Goal: Submit feedback/report problem

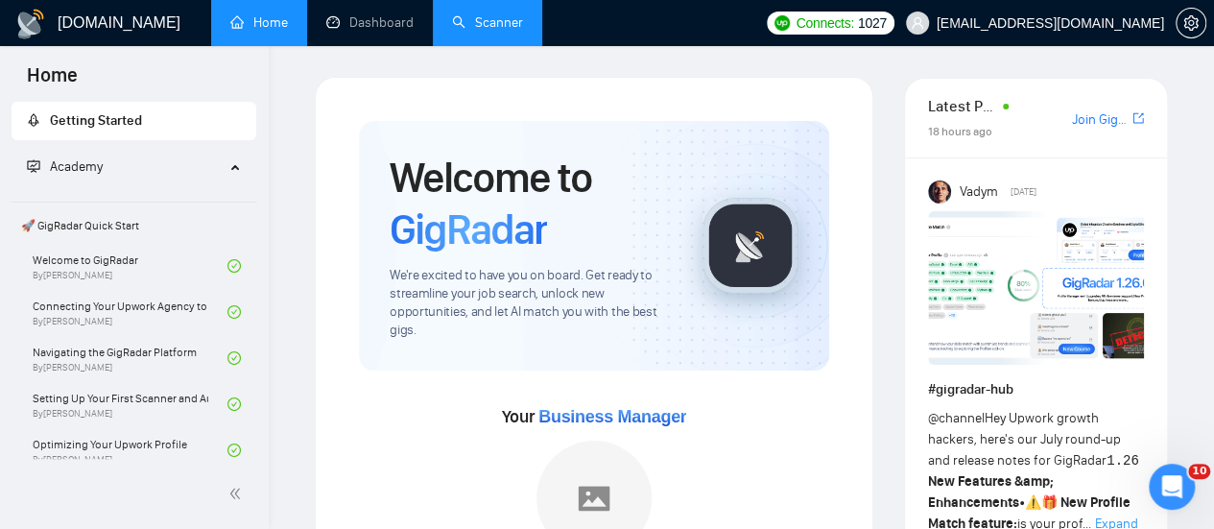
click at [508, 20] on link "Scanner" at bounding box center [487, 22] width 71 height 16
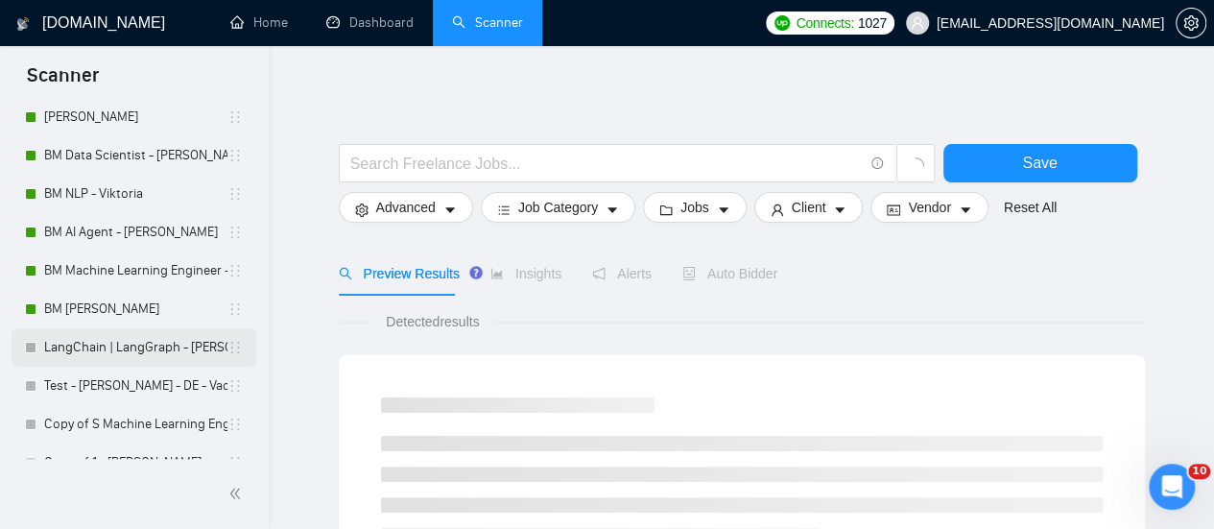
scroll to position [311, 0]
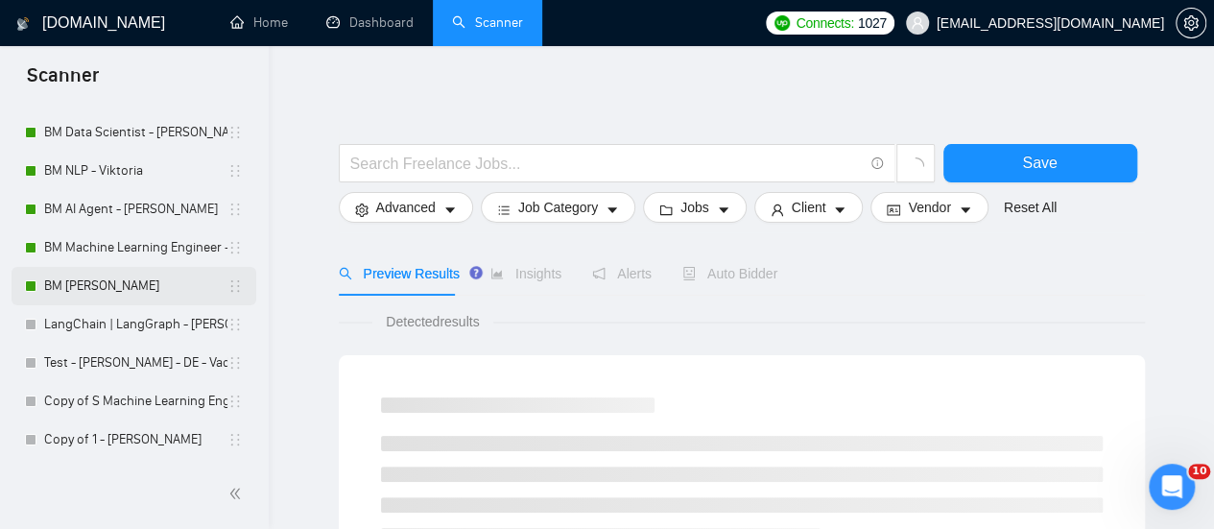
click at [131, 281] on link "BM [PERSON_NAME]" at bounding box center [135, 286] width 183 height 38
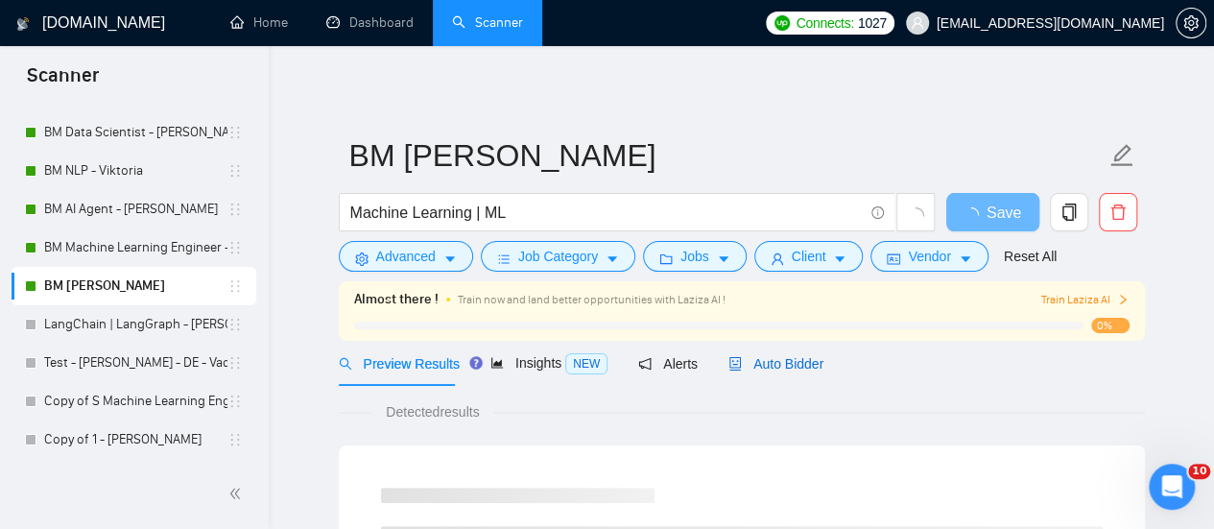
click at [756, 353] on div "Auto Bidder" at bounding box center [775, 363] width 95 height 21
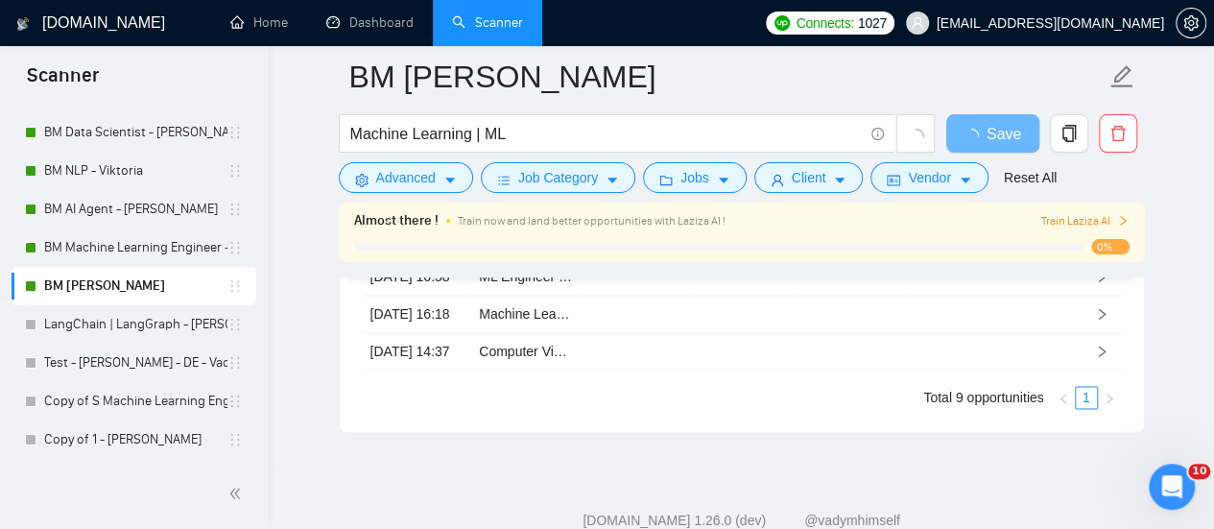
scroll to position [4841, 0]
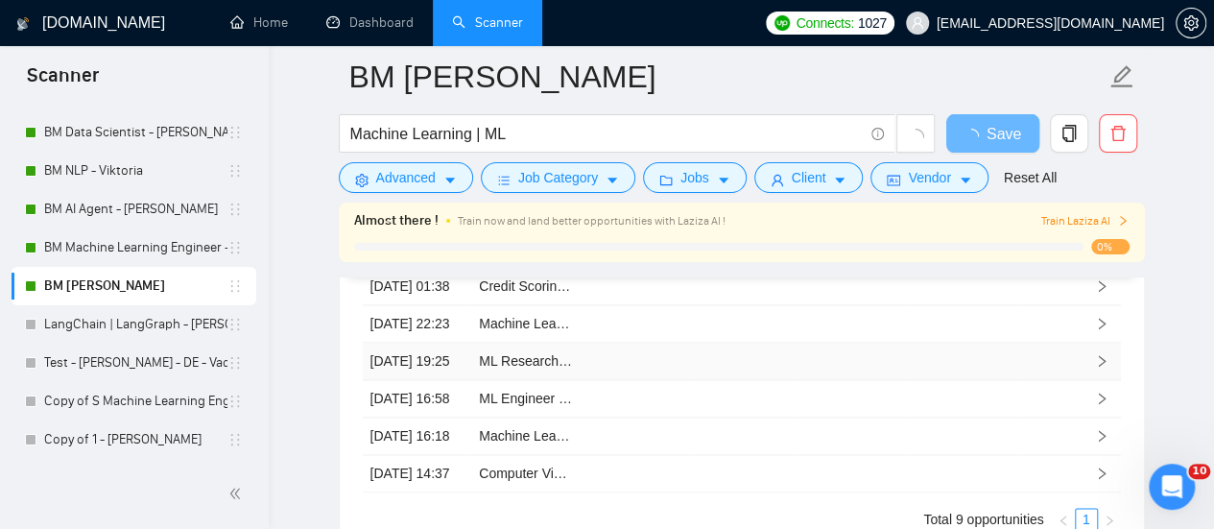
click at [963, 154] on th "Status" at bounding box center [962, 124] width 109 height 59
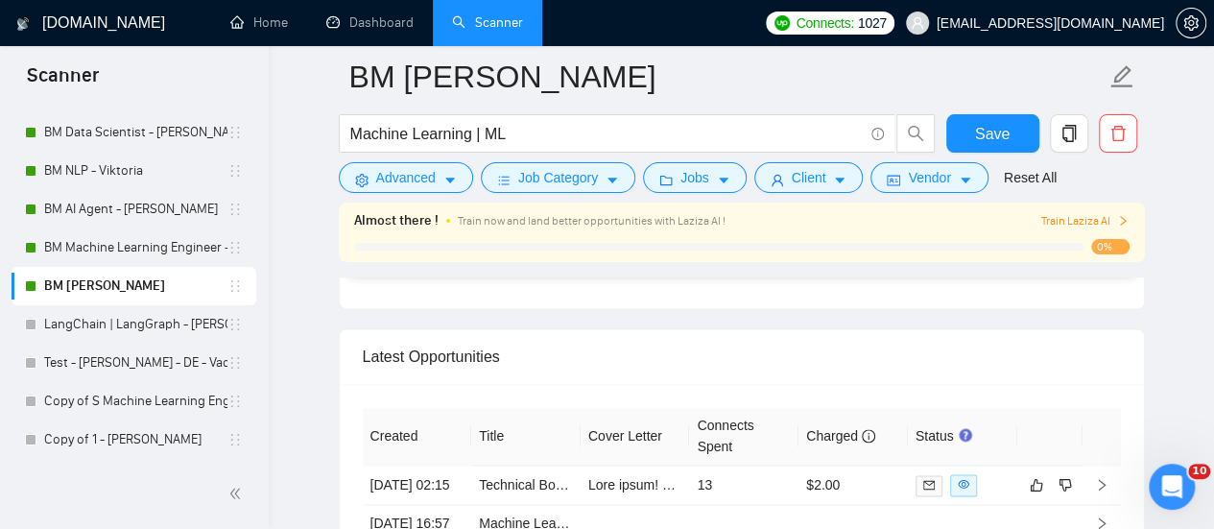
scroll to position [4798, 0]
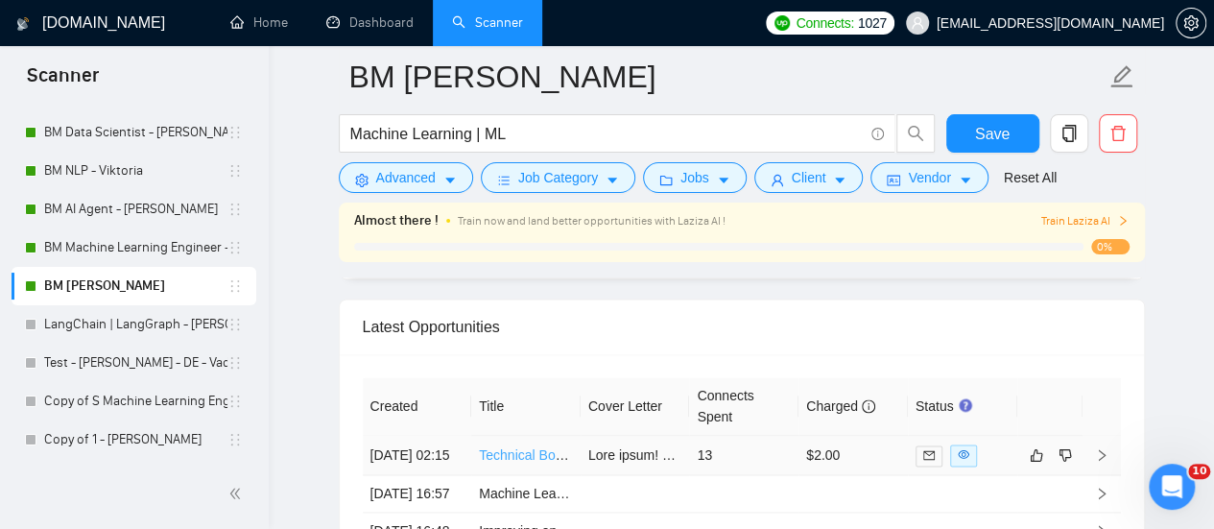
click at [535, 447] on link "Technical Book Writing and Editing for Machine Learning" at bounding box center [647, 454] width 337 height 15
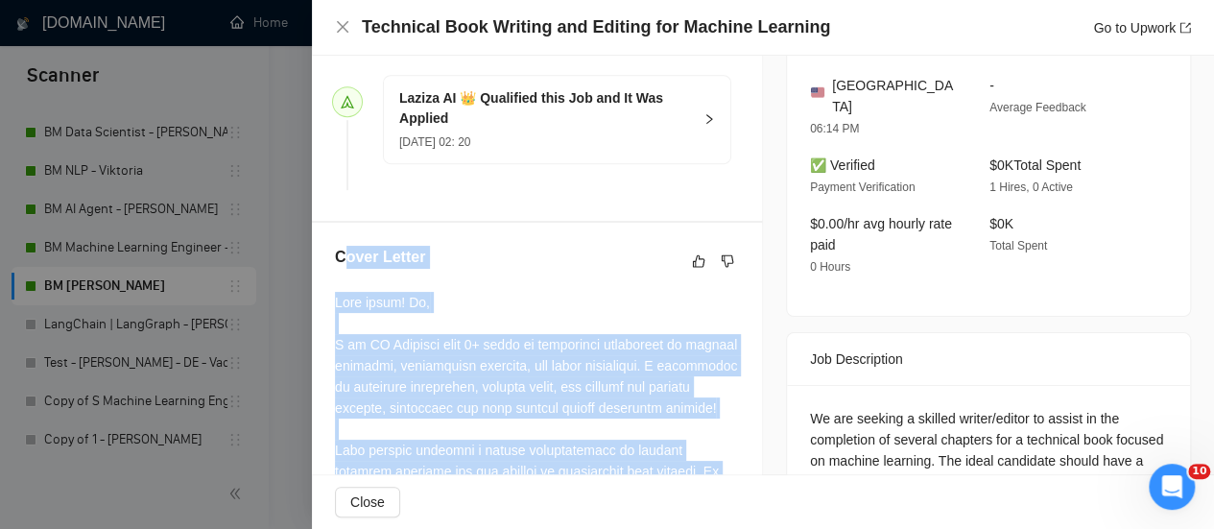
scroll to position [528, 0]
drag, startPoint x: 488, startPoint y: 444, endPoint x: 324, endPoint y: 330, distance: 199.1
copy div "Best match! Hi, I am ML Engineer with 3+ years of commercial experience in mach…"
click at [726, 273] on button "button" at bounding box center [727, 261] width 23 height 23
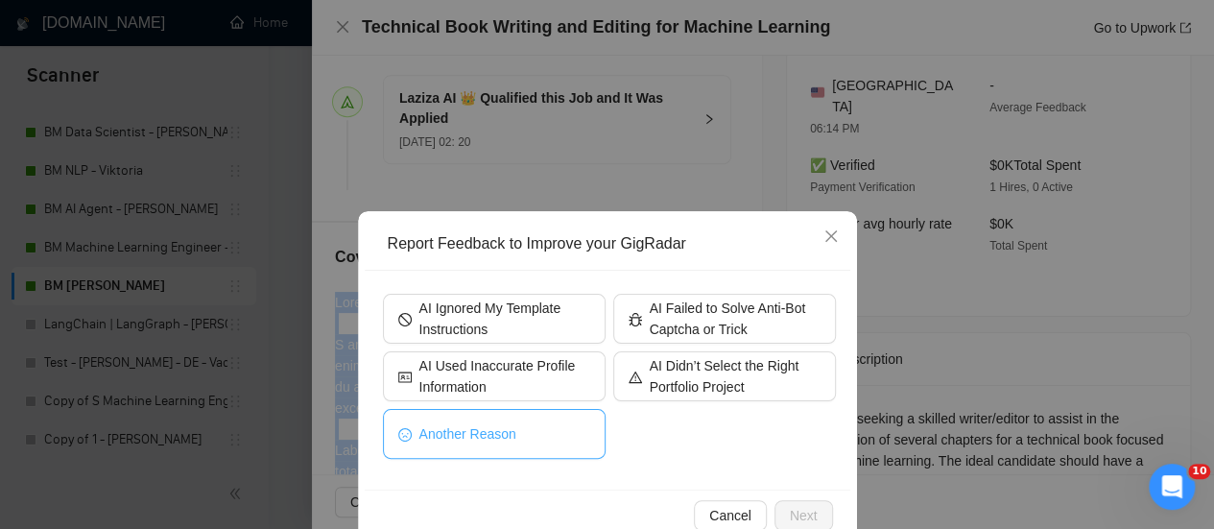
click at [500, 444] on button "Another Reason" at bounding box center [494, 434] width 223 height 50
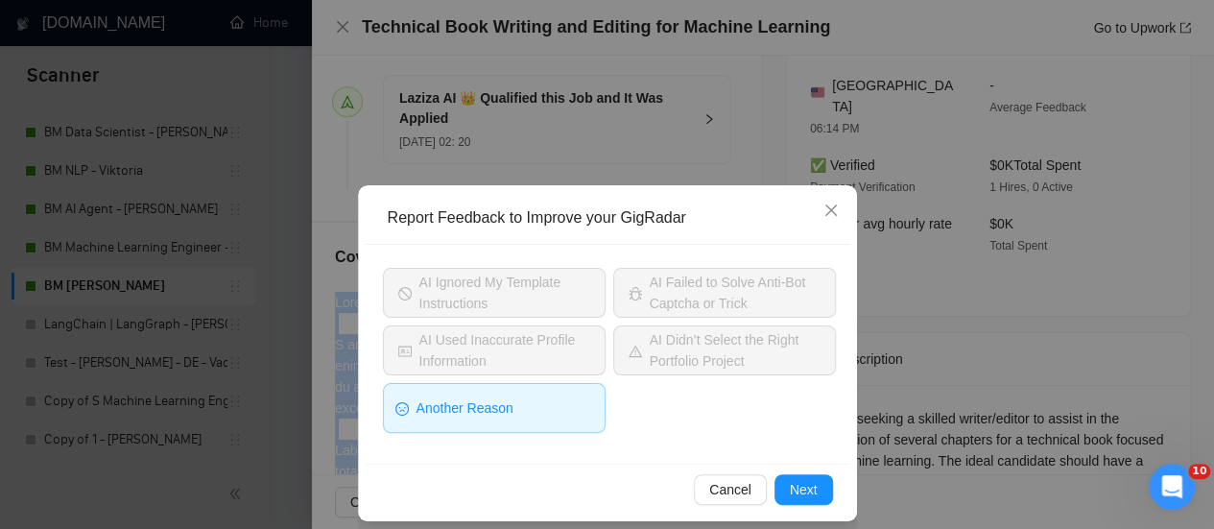
scroll to position [40, 0]
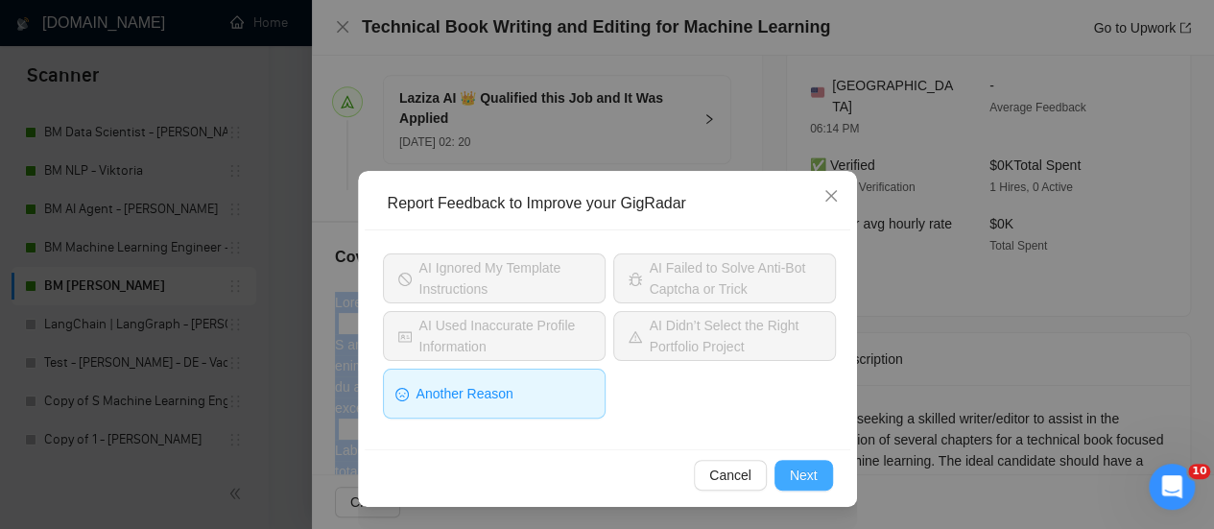
click at [780, 475] on button "Next" at bounding box center [803, 475] width 59 height 31
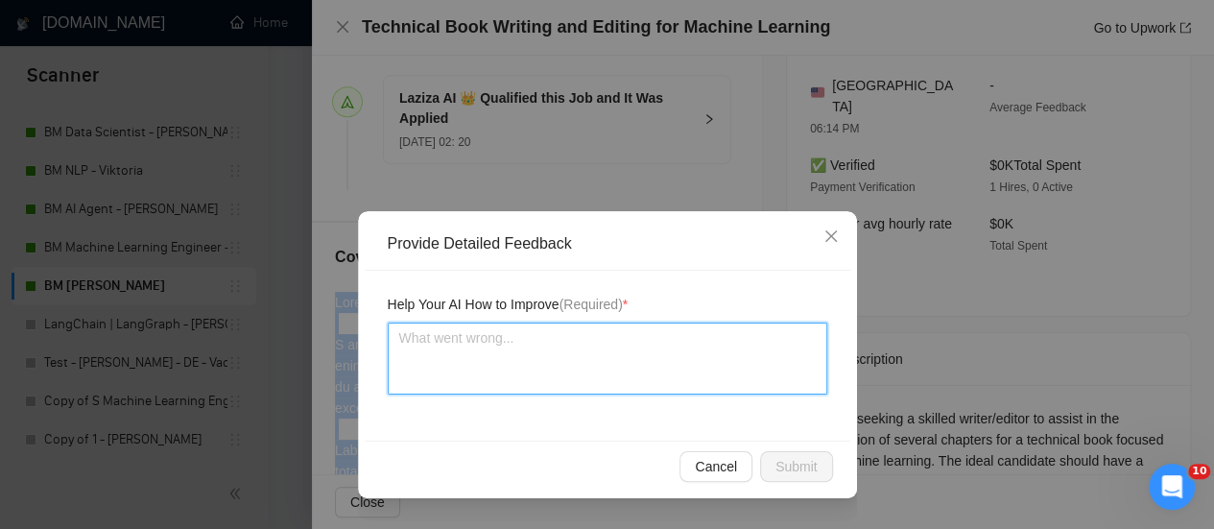
drag, startPoint x: 519, startPoint y: 363, endPoint x: 512, endPoint y: 377, distance: 15.9
click at [522, 360] on textarea at bounding box center [608, 358] width 440 height 72
click at [488, 372] on textarea at bounding box center [608, 358] width 440 height 72
paste textarea "The client is looking for a completely different performer, i.e. "We are seekin…"
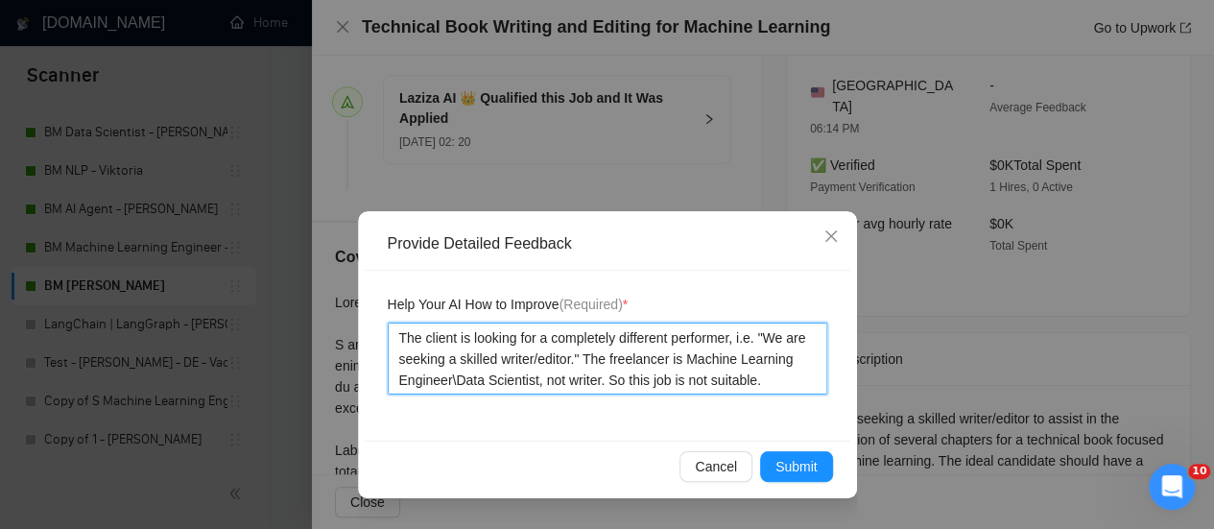
scroll to position [4990, 0]
type textarea "The client is looking for a completely different performer, i.e. "We are seekin…"
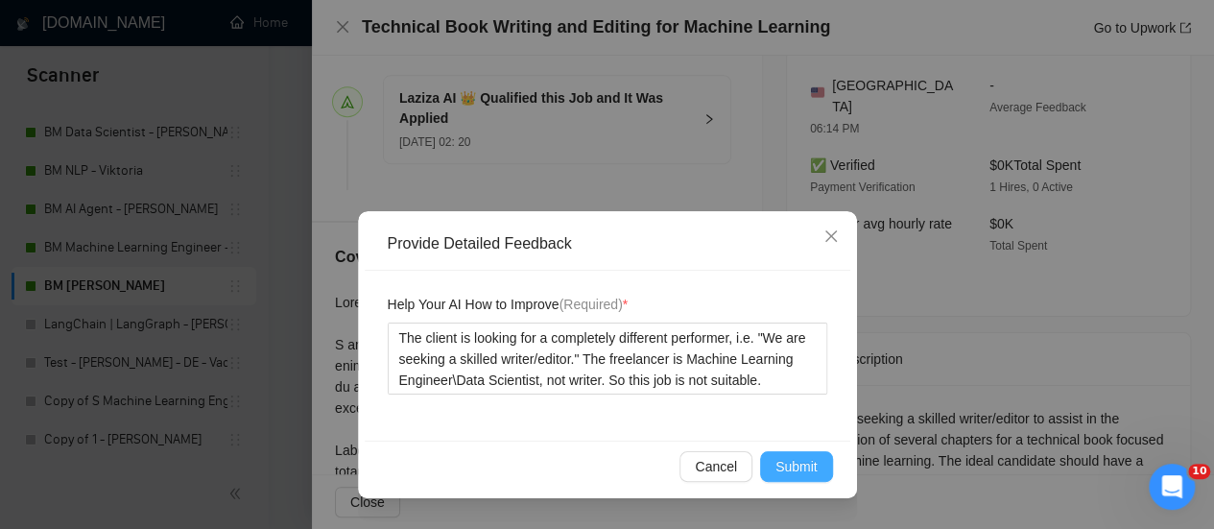
click at [810, 460] on span "Submit" at bounding box center [796, 466] width 42 height 21
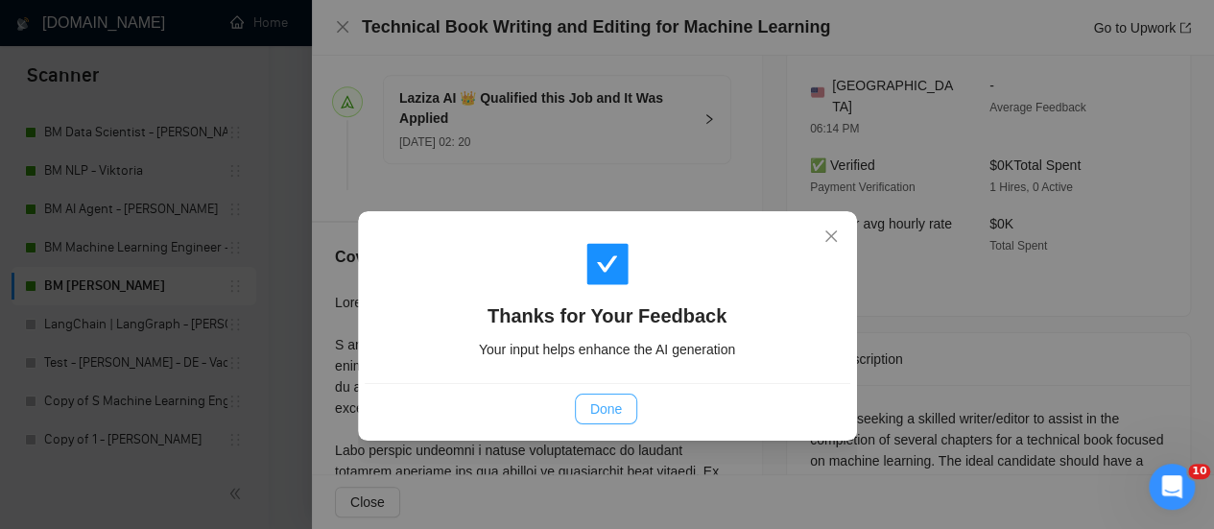
click at [598, 418] on span "Done" at bounding box center [606, 408] width 32 height 21
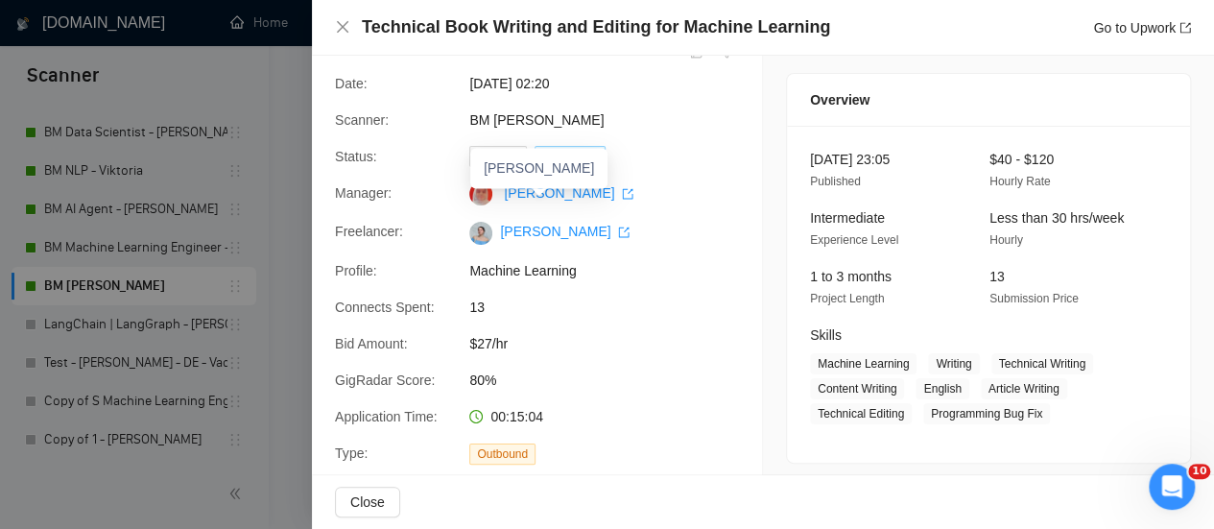
scroll to position [0, 0]
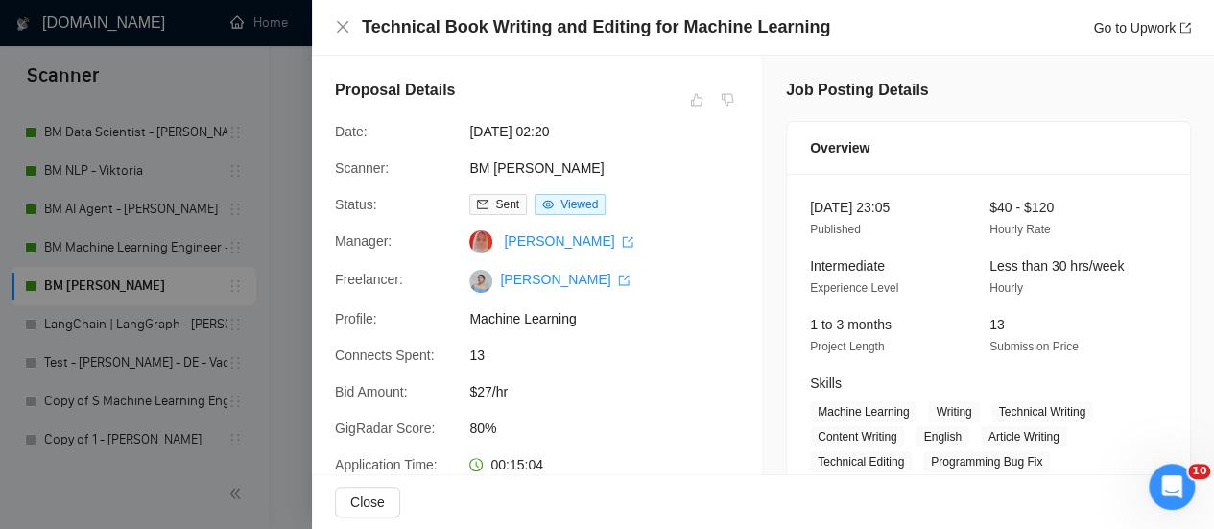
click at [343, 38] on div "Technical Book Writing and Editing for Machine Learning Go to Upwork" at bounding box center [763, 27] width 856 height 24
drag, startPoint x: 343, startPoint y: 31, endPoint x: 353, endPoint y: 4, distance: 28.9
click at [343, 28] on icon "close" at bounding box center [342, 26] width 15 height 15
